Goal: Transaction & Acquisition: Subscribe to service/newsletter

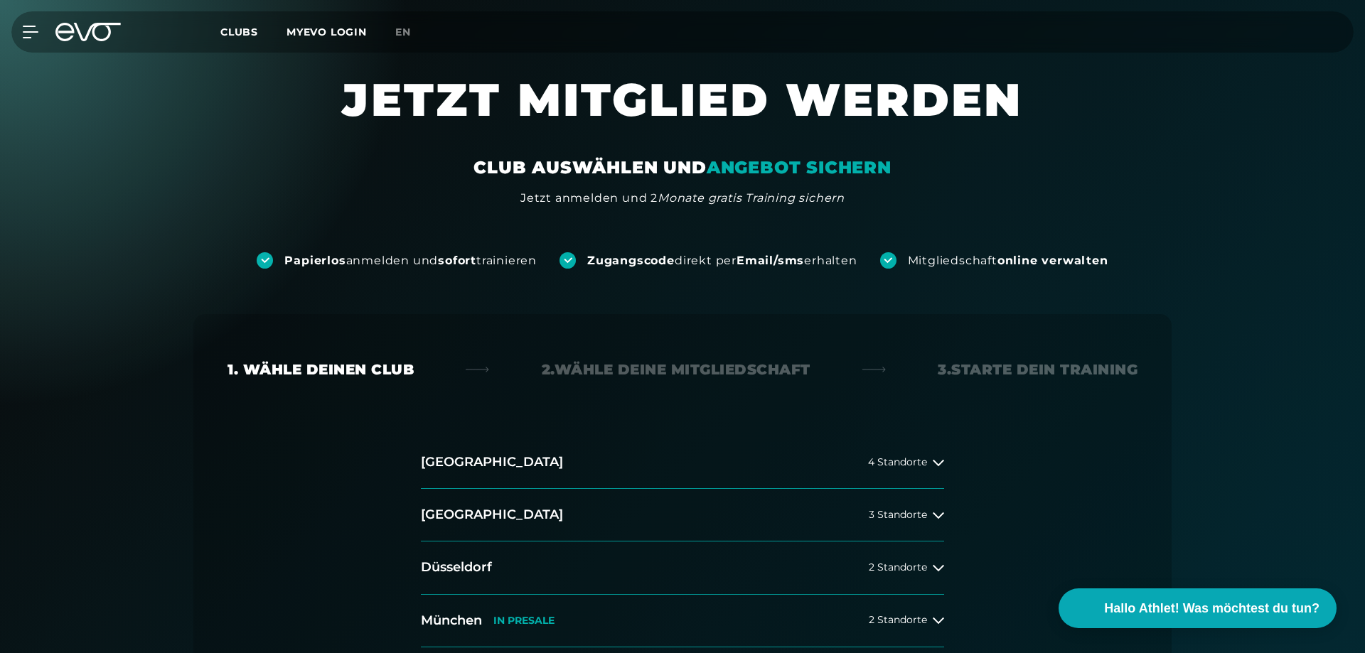
scroll to position [218, 0]
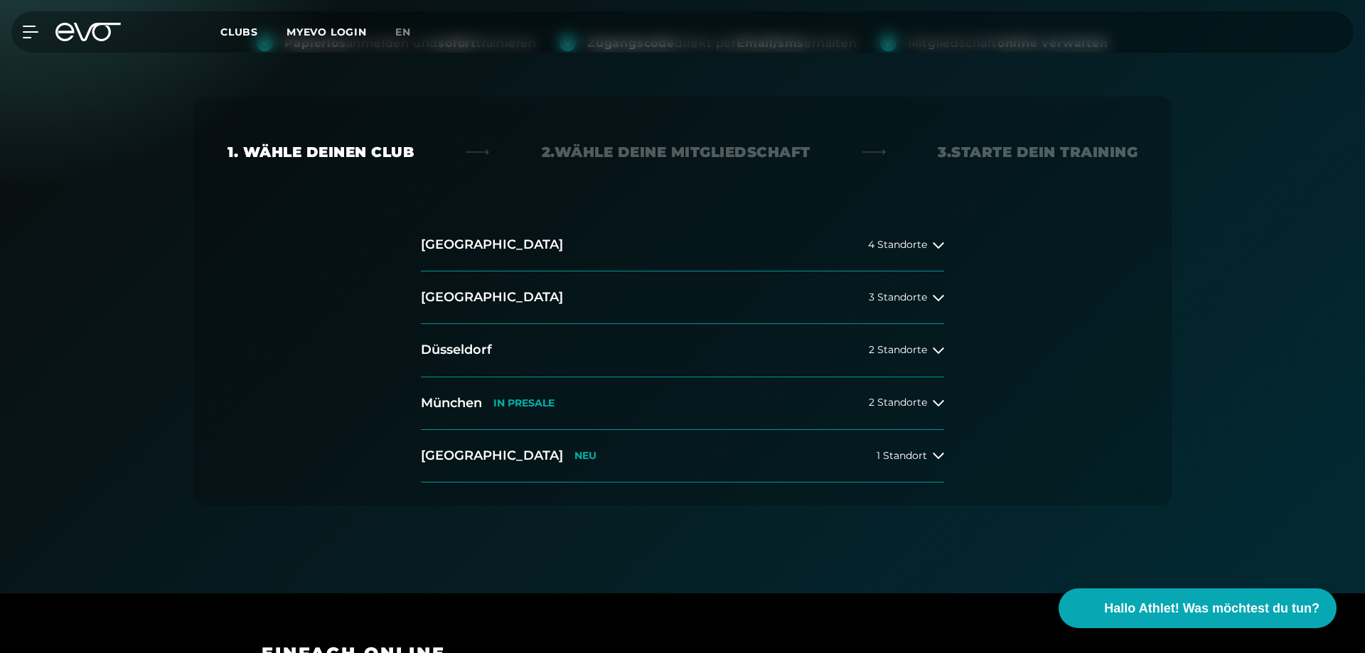
click at [516, 405] on p "IN PRESALE" at bounding box center [523, 403] width 61 height 12
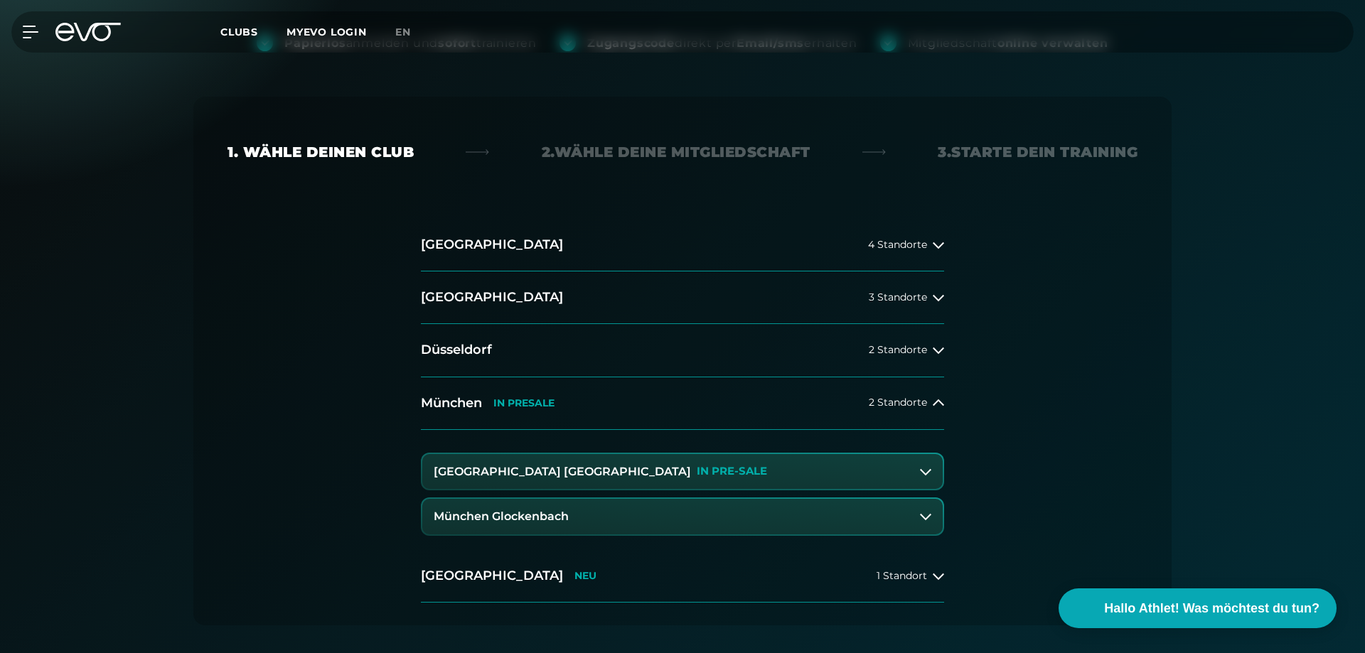
click at [697, 476] on p "IN PRE-SALE" at bounding box center [732, 472] width 70 height 12
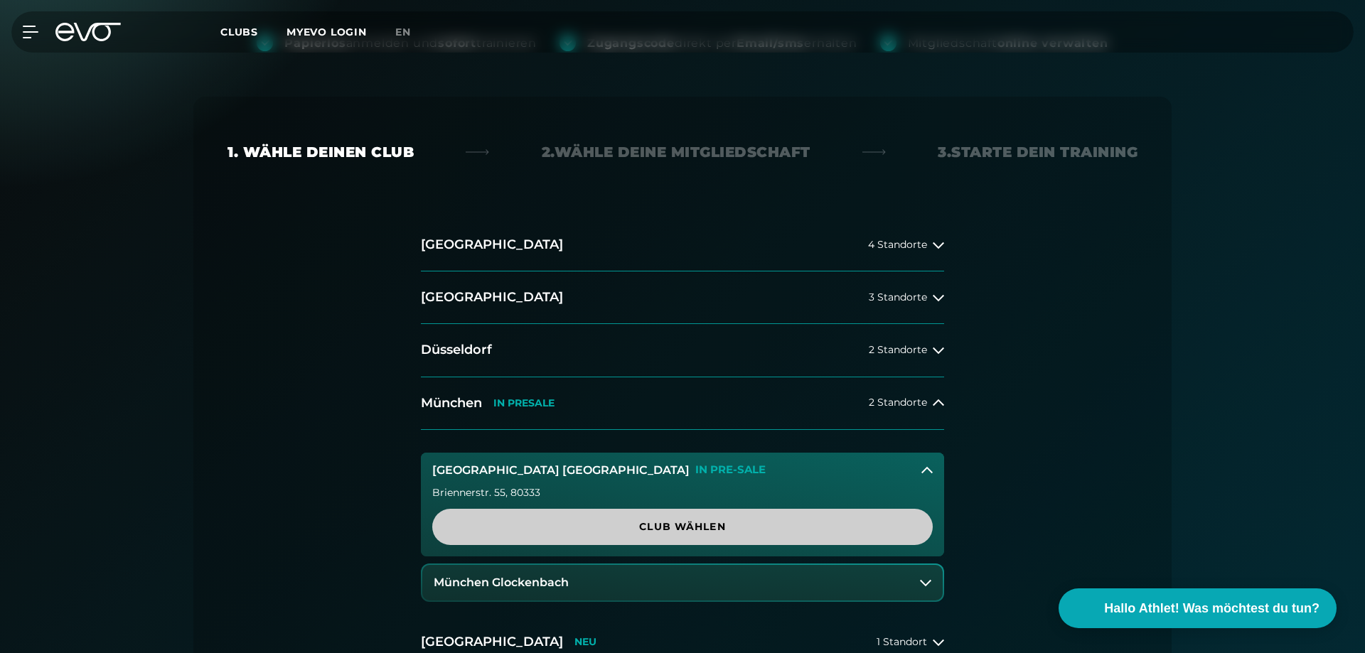
click at [666, 531] on span "Club wählen" at bounding box center [682, 527] width 432 height 15
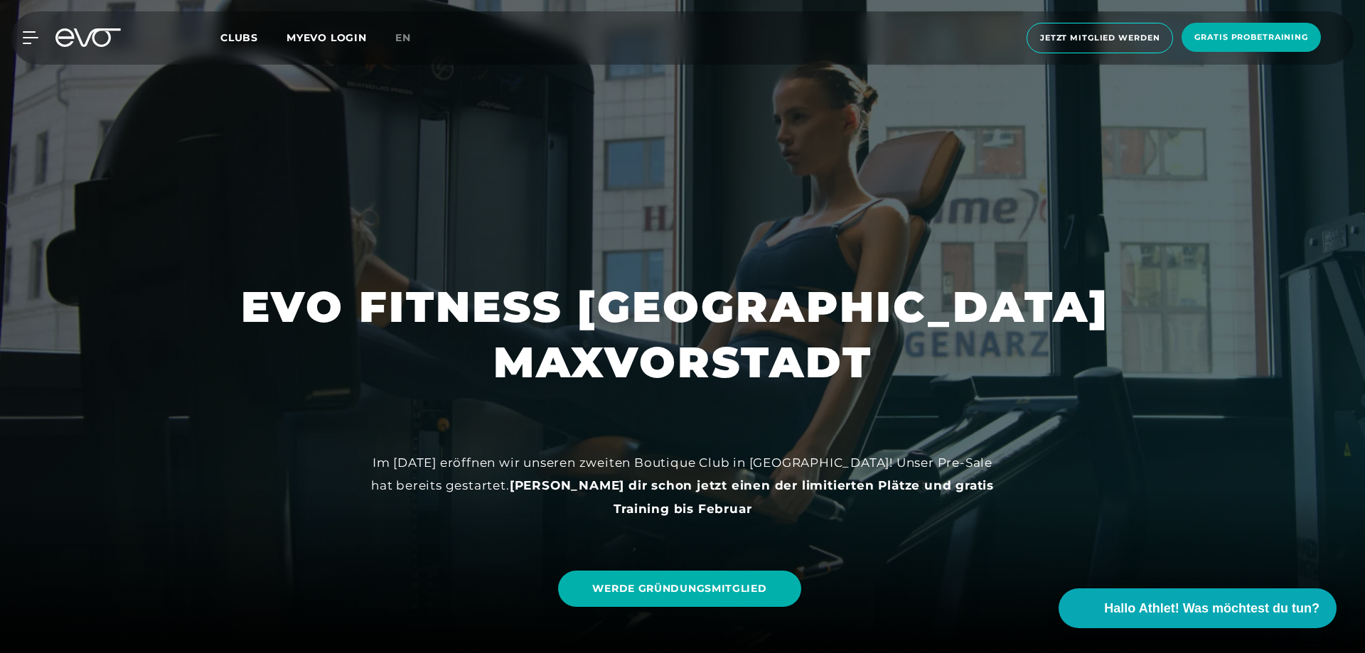
scroll to position [290, 0]
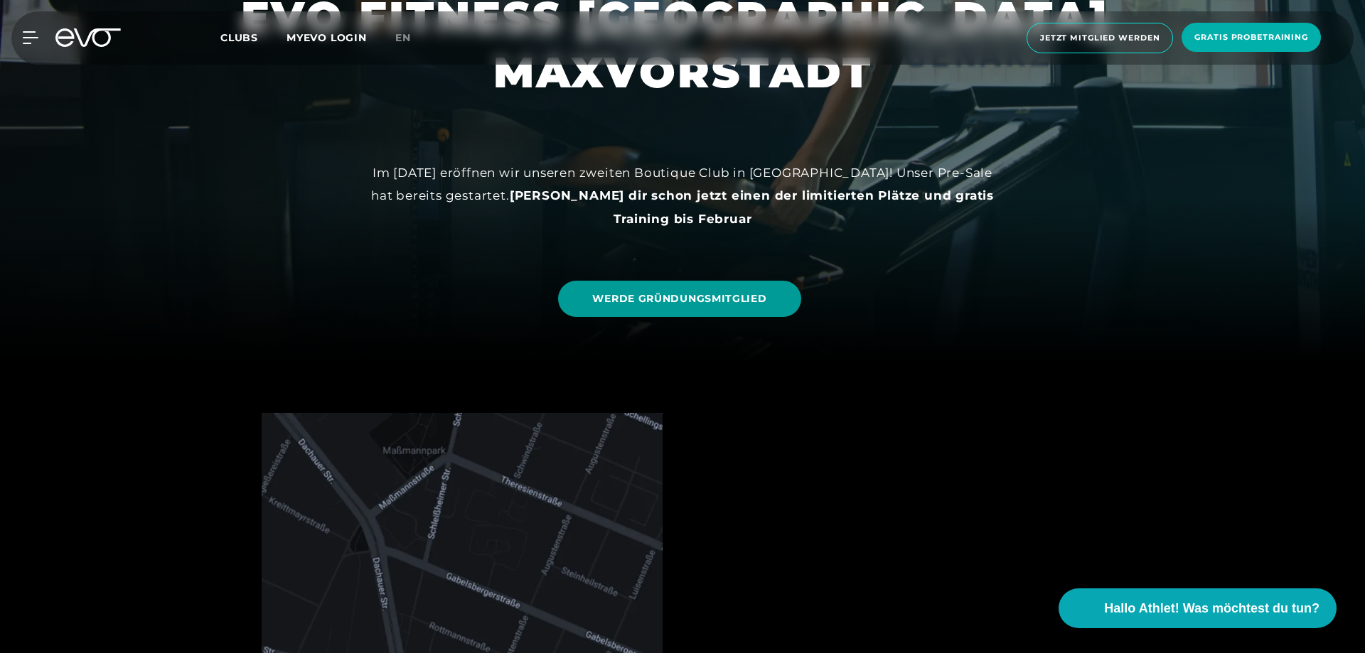
click at [710, 307] on link "WERDE GRÜNDUNGSMITGLIED" at bounding box center [679, 299] width 242 height 36
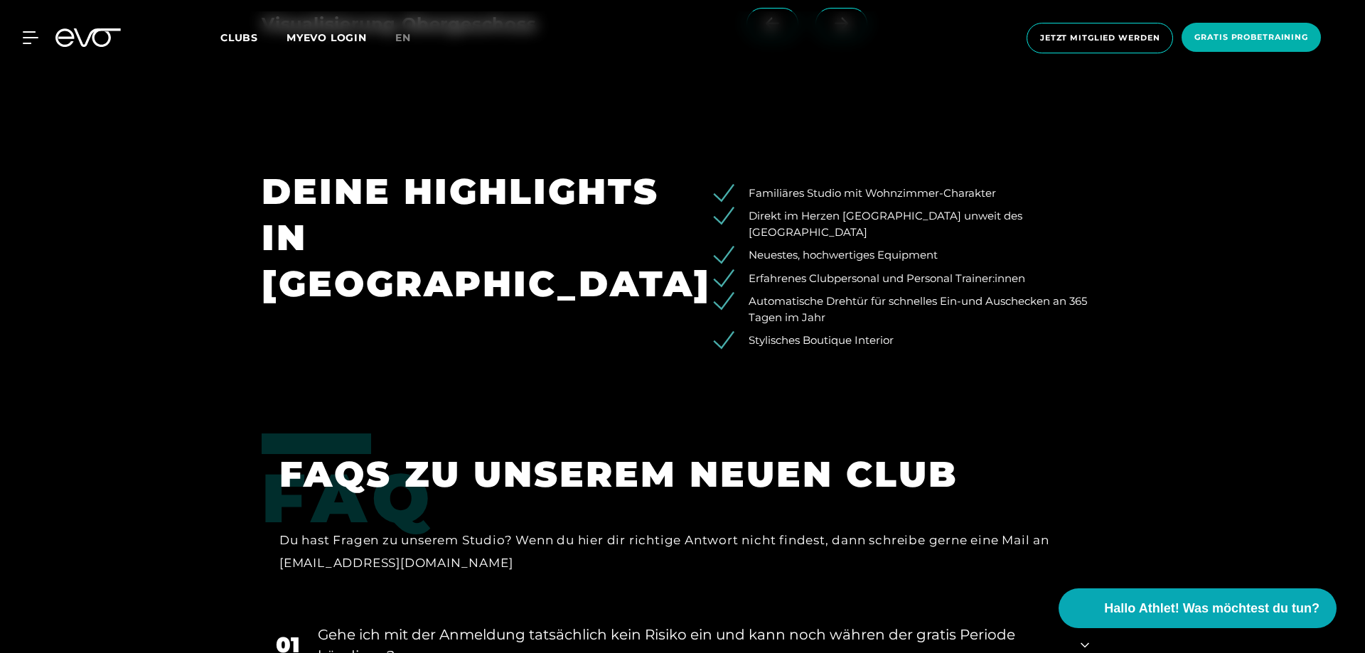
scroll to position [2829, 0]
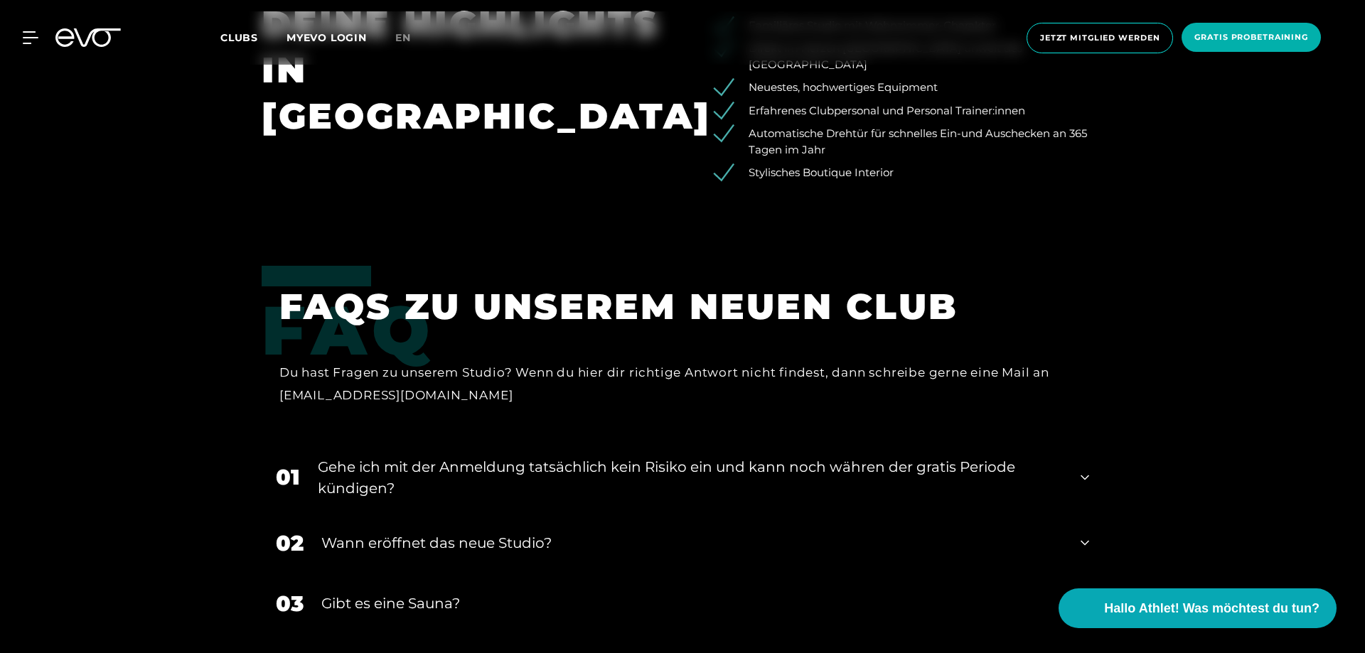
click at [526, 533] on div "Wann eröffnet das neue Studio?" at bounding box center [692, 543] width 742 height 21
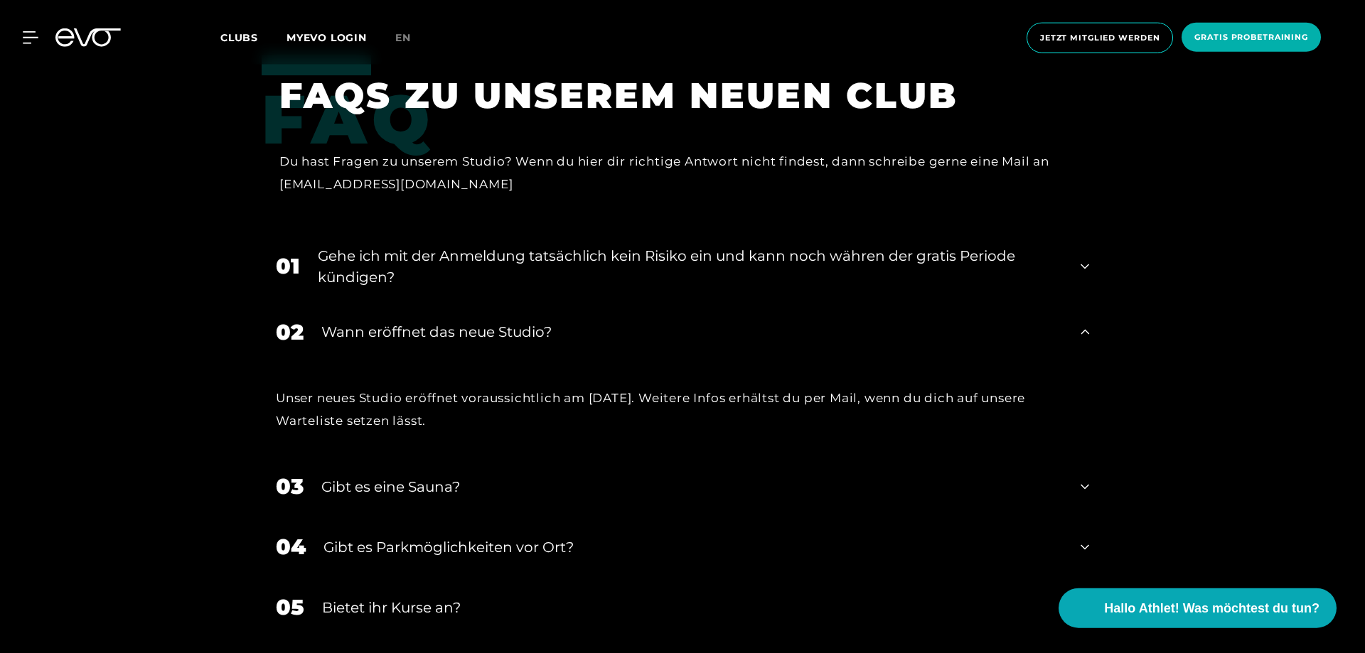
scroll to position [3046, 0]
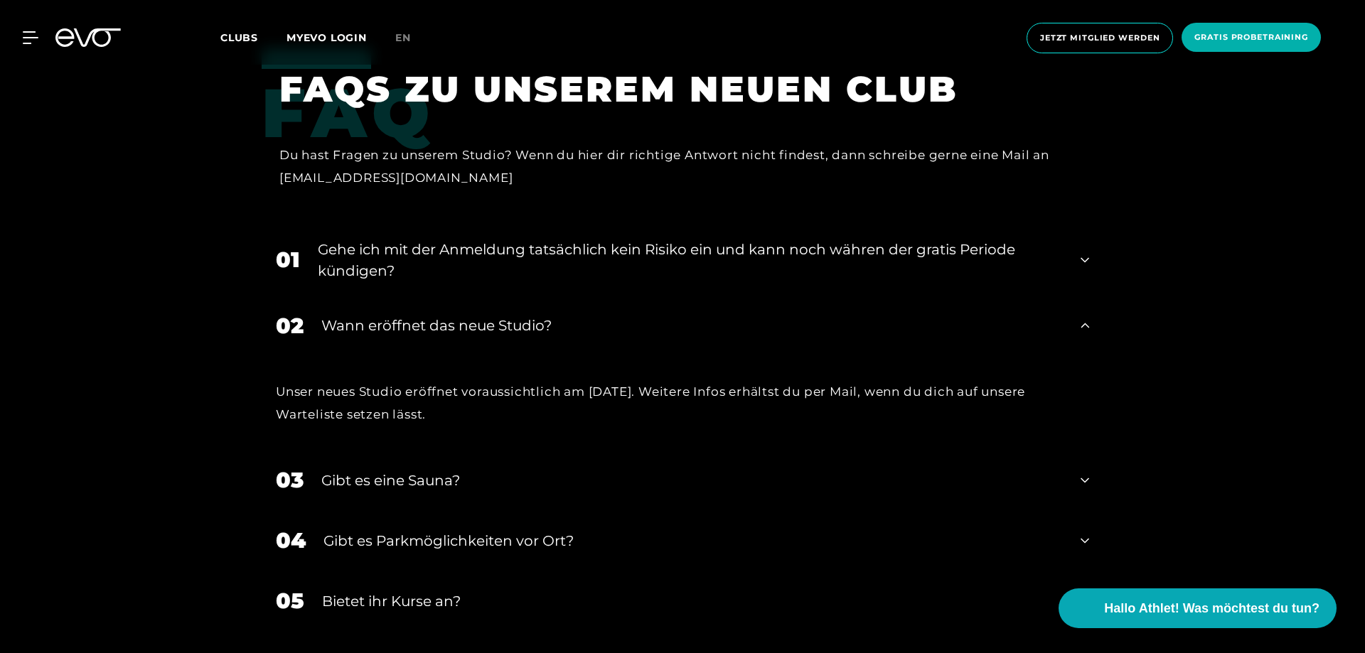
click at [488, 470] on div "Gibt es eine Sauna?" at bounding box center [692, 480] width 742 height 21
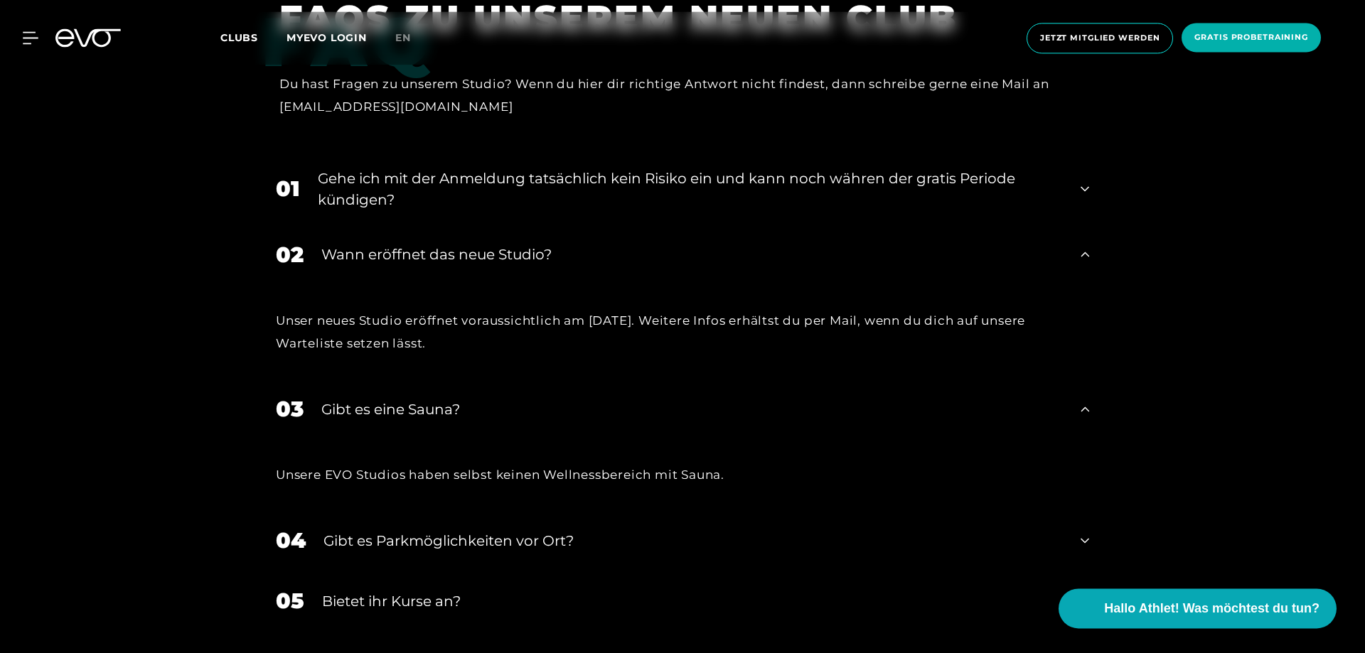
scroll to position [3119, 0]
click at [533, 529] on div "Gibt es Parkmöglichkeiten vor Ort?" at bounding box center [693, 539] width 739 height 21
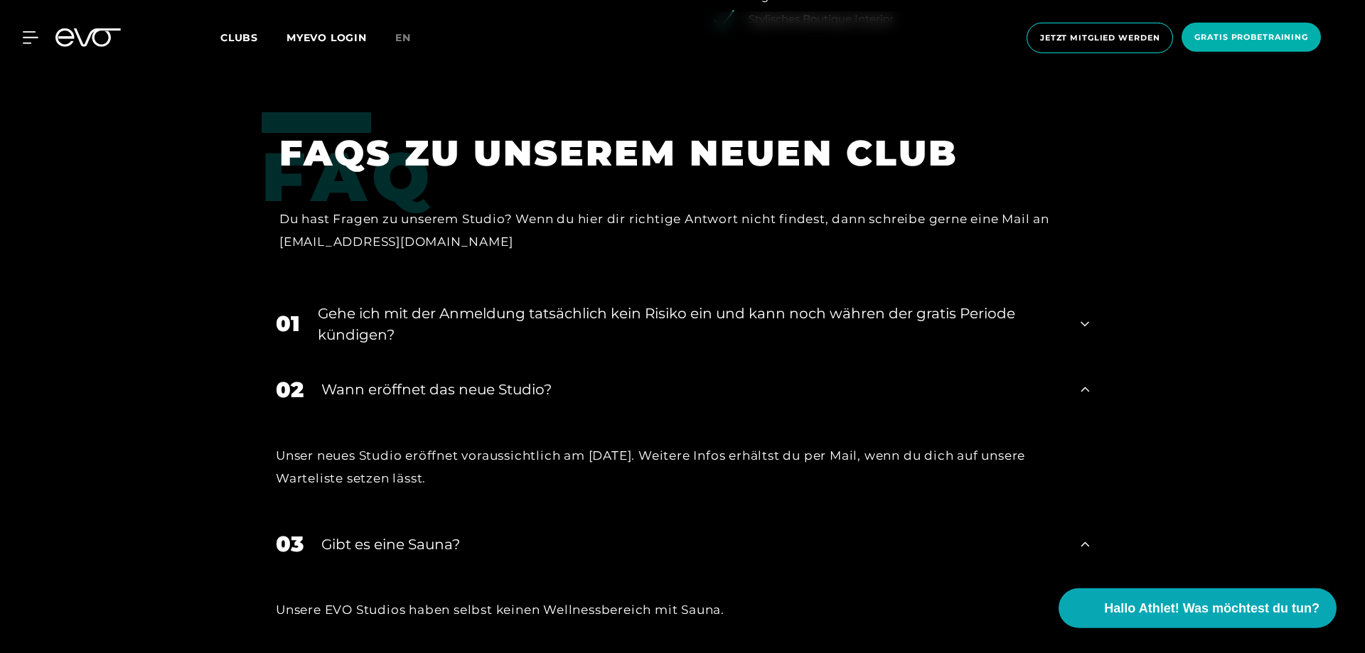
scroll to position [2974, 0]
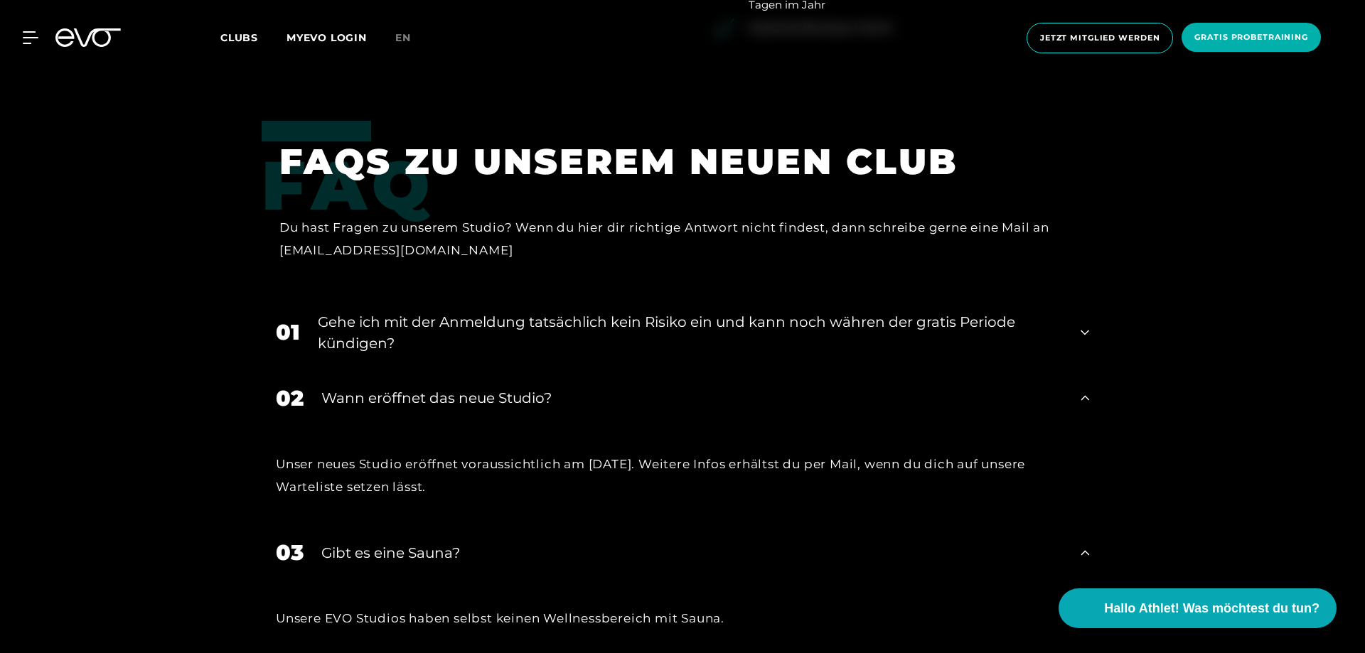
click at [484, 311] on div "Gehe ich mit der Anmeldung tatsächlich kein Risiko ein und kann noch währen der…" at bounding box center [690, 332] width 745 height 43
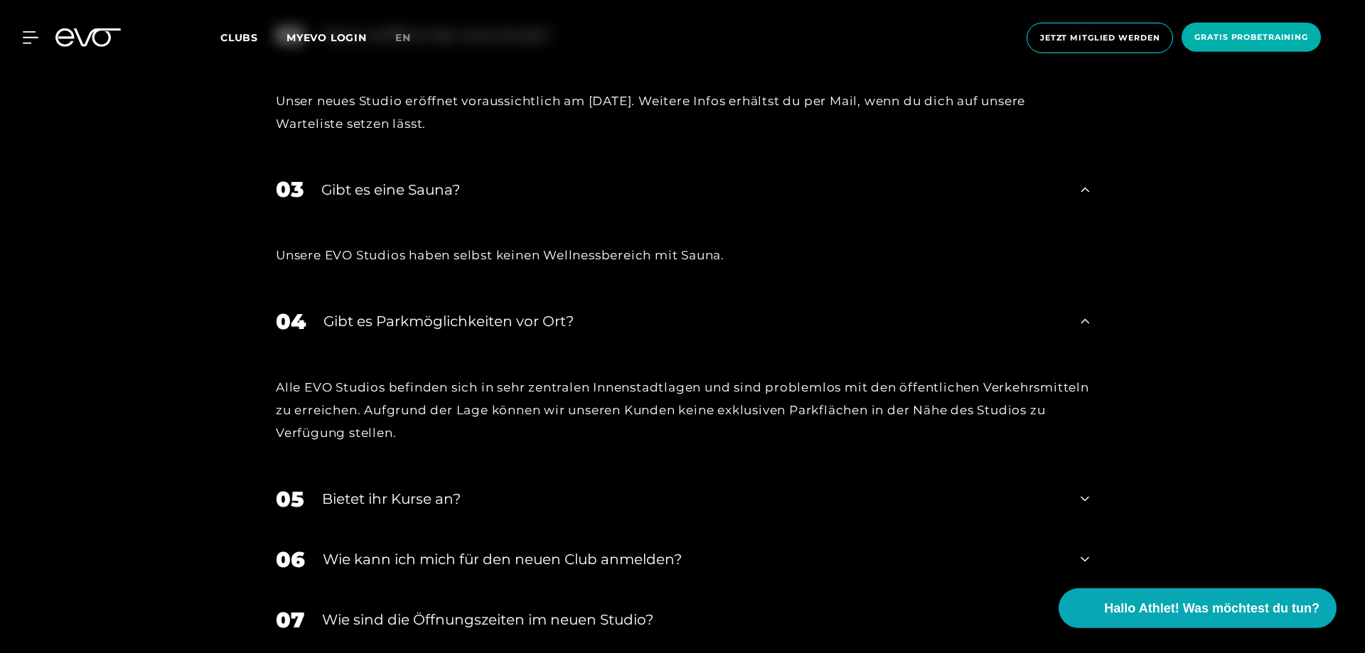
scroll to position [3409, 0]
click at [343, 488] on div "Bietet ihr Kurse an?" at bounding box center [692, 498] width 741 height 21
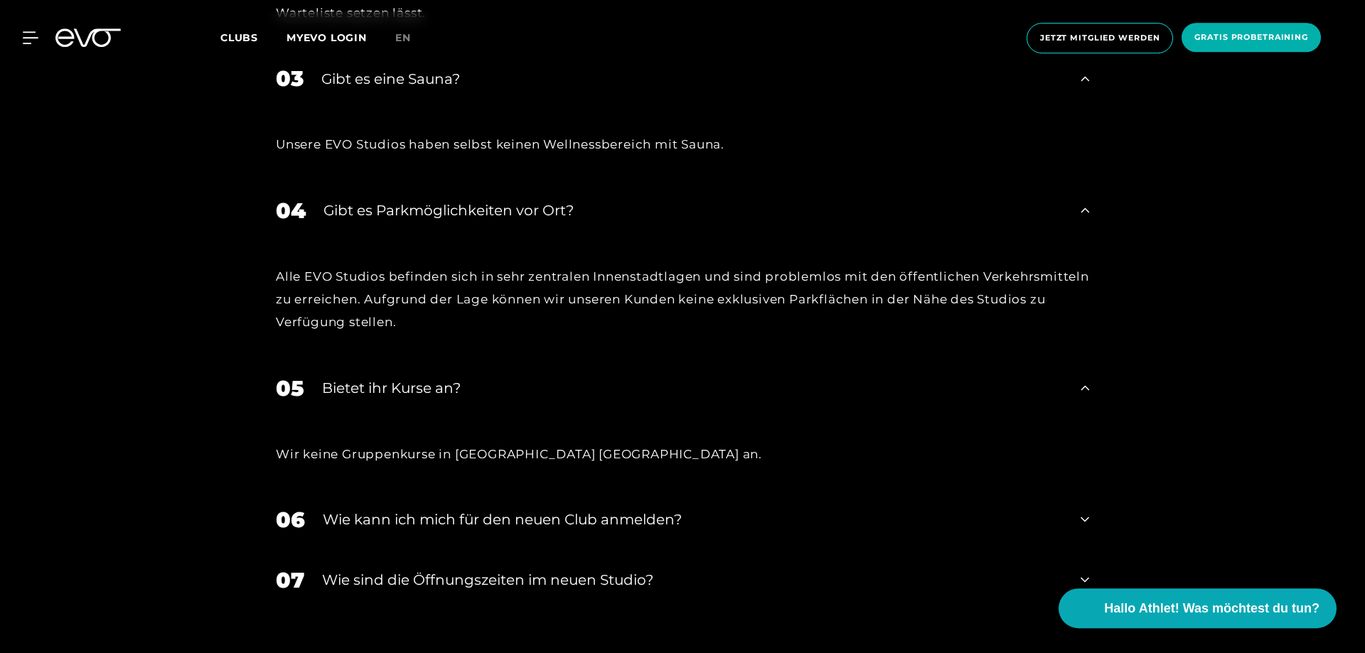
scroll to position [3554, 0]
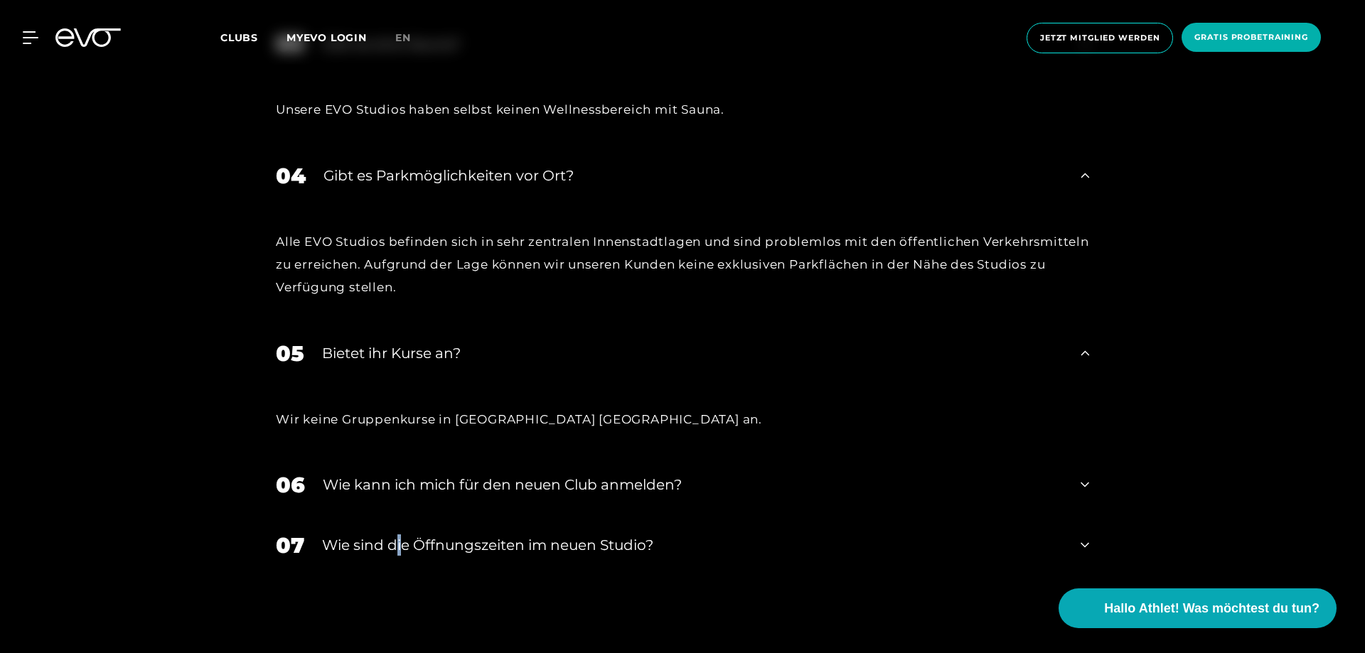
click at [399, 516] on div "07 ​Wie sind die Öffnungszeiten im neuen Studio?" at bounding box center [683, 546] width 842 height 60
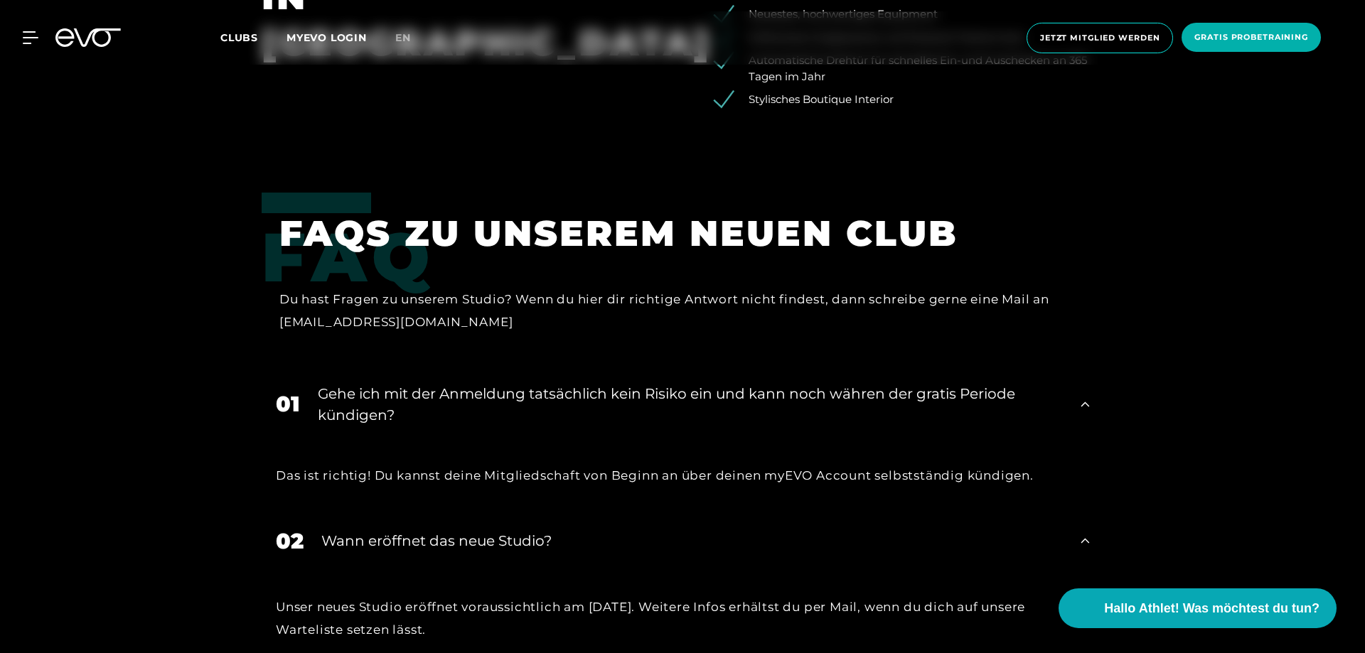
scroll to position [2969, 0]
